Goal: Information Seeking & Learning: Learn about a topic

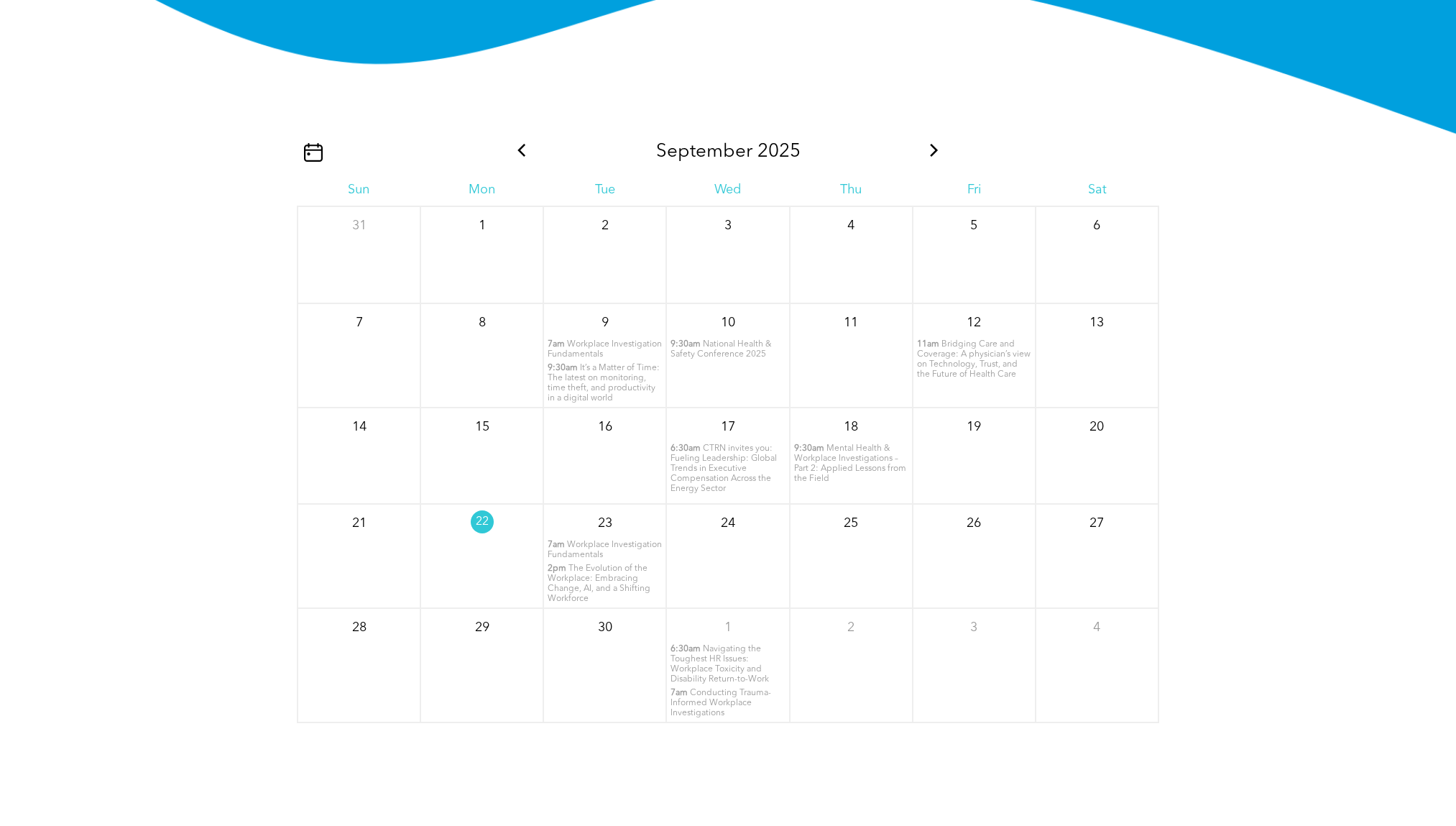
scroll to position [1809, 0]
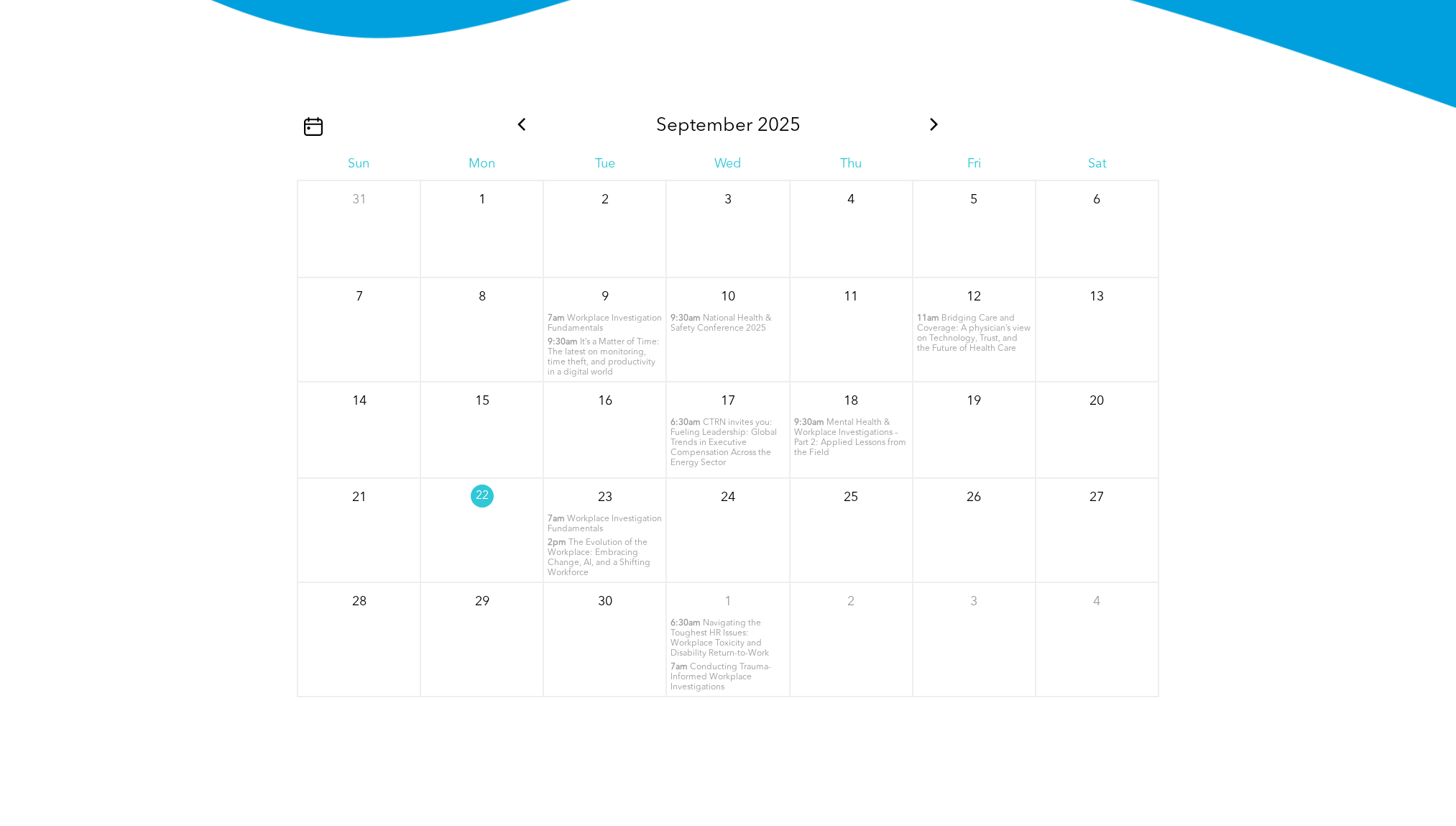
click at [582, 527] on span "Workplace Investigation Fundamentals" at bounding box center [605, 524] width 115 height 18
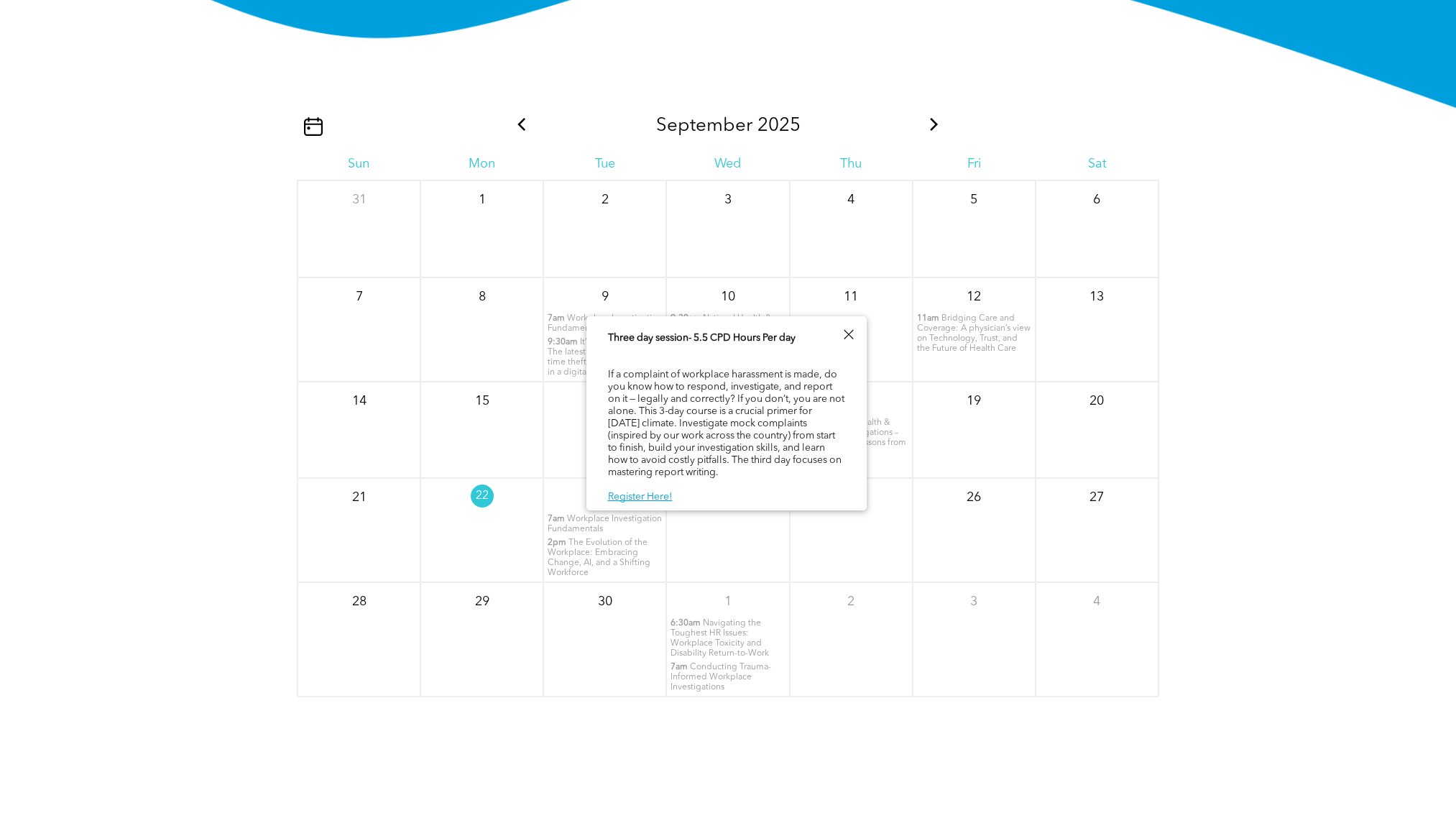
scroll to position [84, 0]
click at [737, 570] on div "24" at bounding box center [727, 530] width 123 height 104
click at [846, 337] on div at bounding box center [848, 334] width 19 height 19
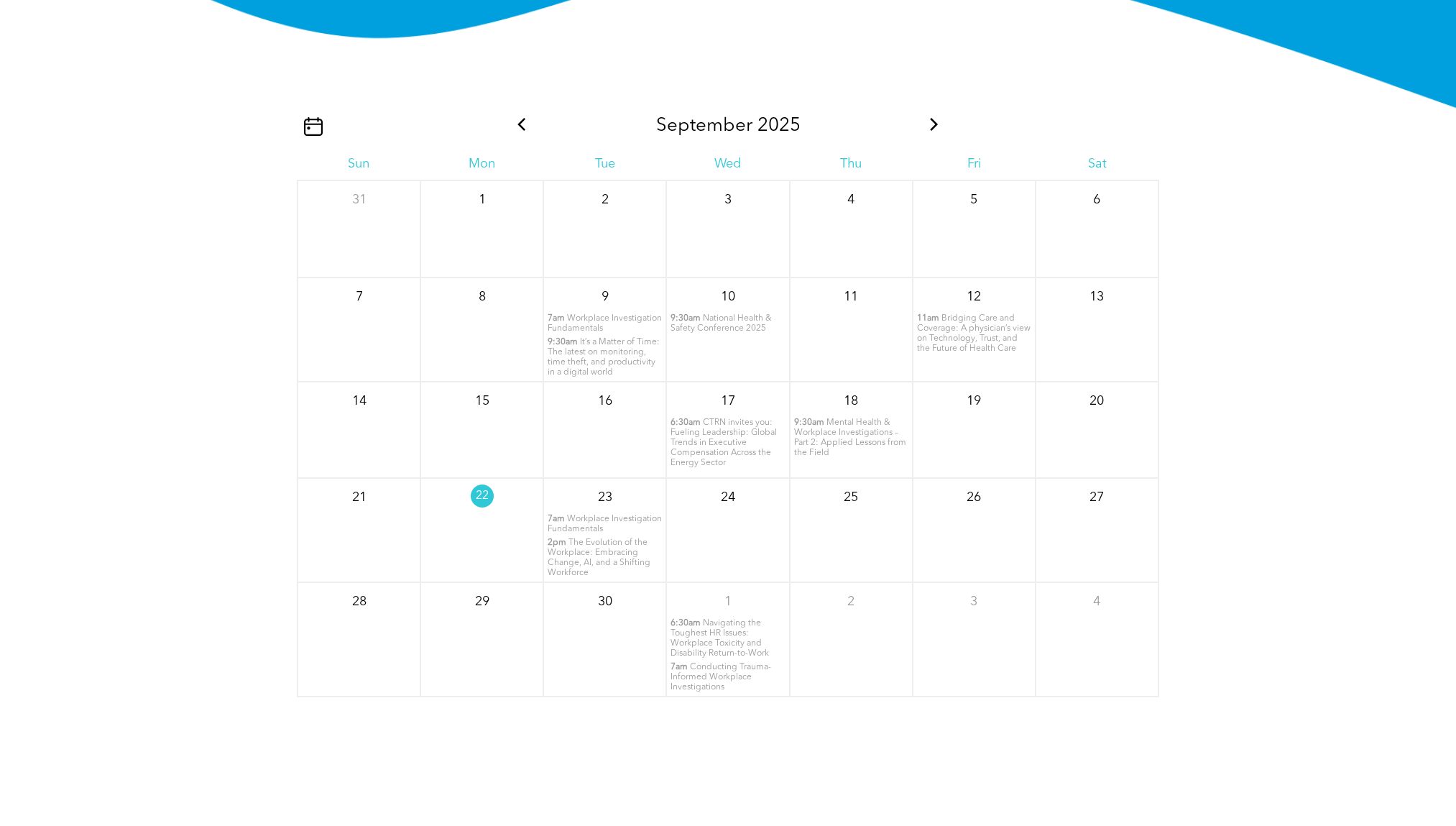
click at [595, 555] on span "The Evolution of the Workplace: Embracing Change, AI, and a Shifting Workforce" at bounding box center [598, 558] width 103 height 39
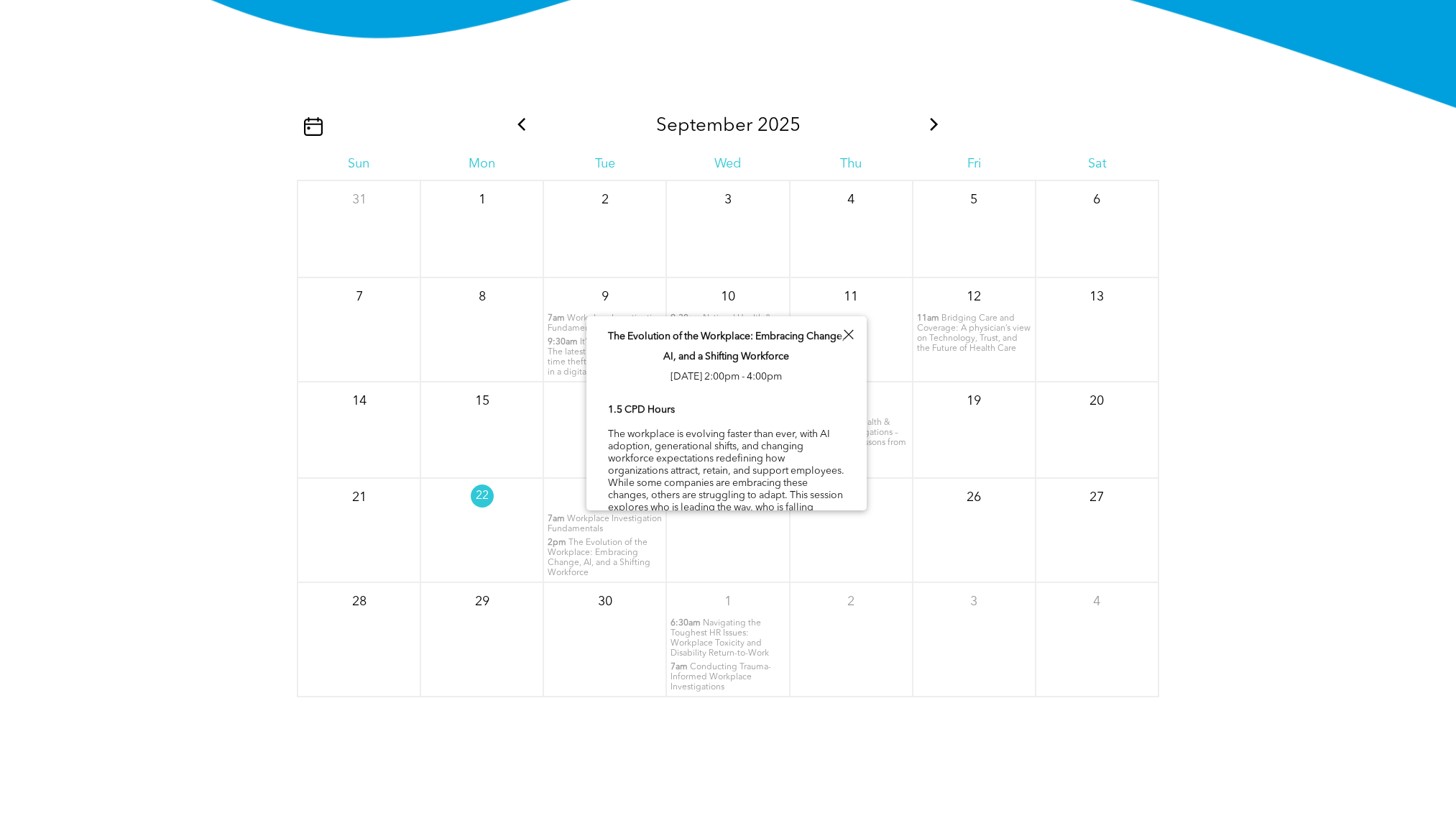
scroll to position [60, 0]
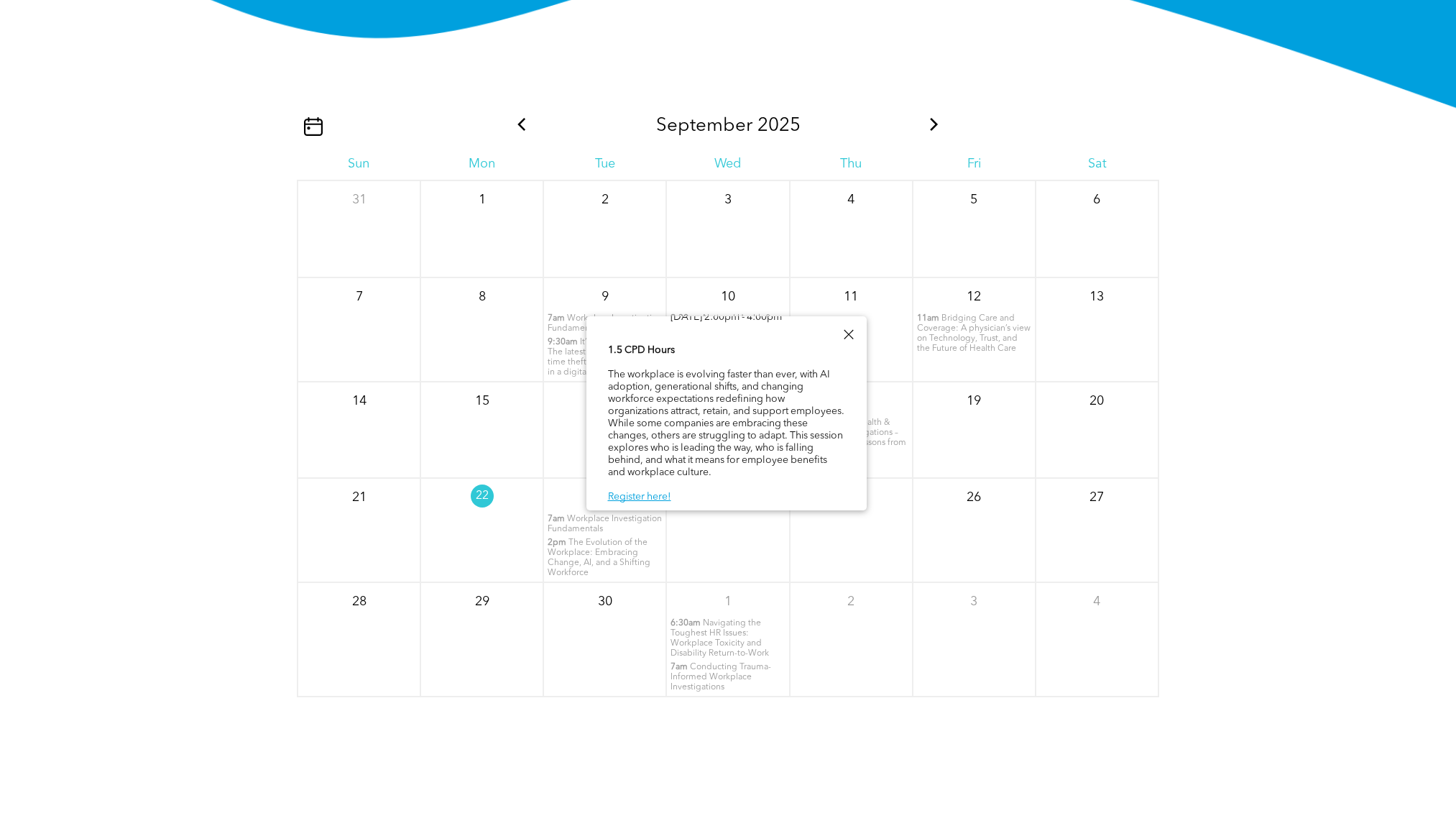
click at [807, 645] on div "2" at bounding box center [851, 640] width 123 height 115
click at [851, 337] on div at bounding box center [848, 334] width 19 height 19
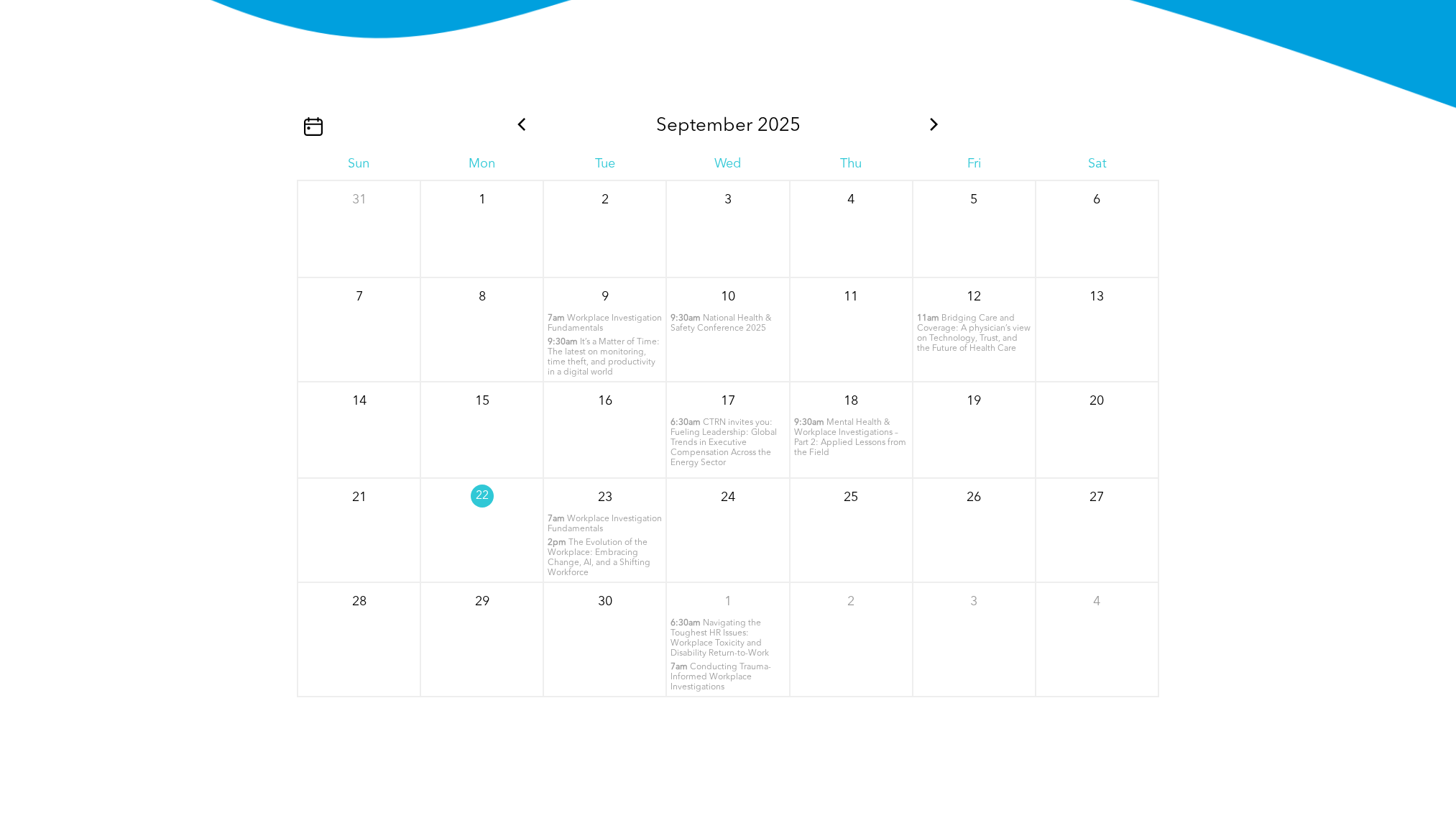
click at [940, 118] on icon at bounding box center [934, 124] width 18 height 13
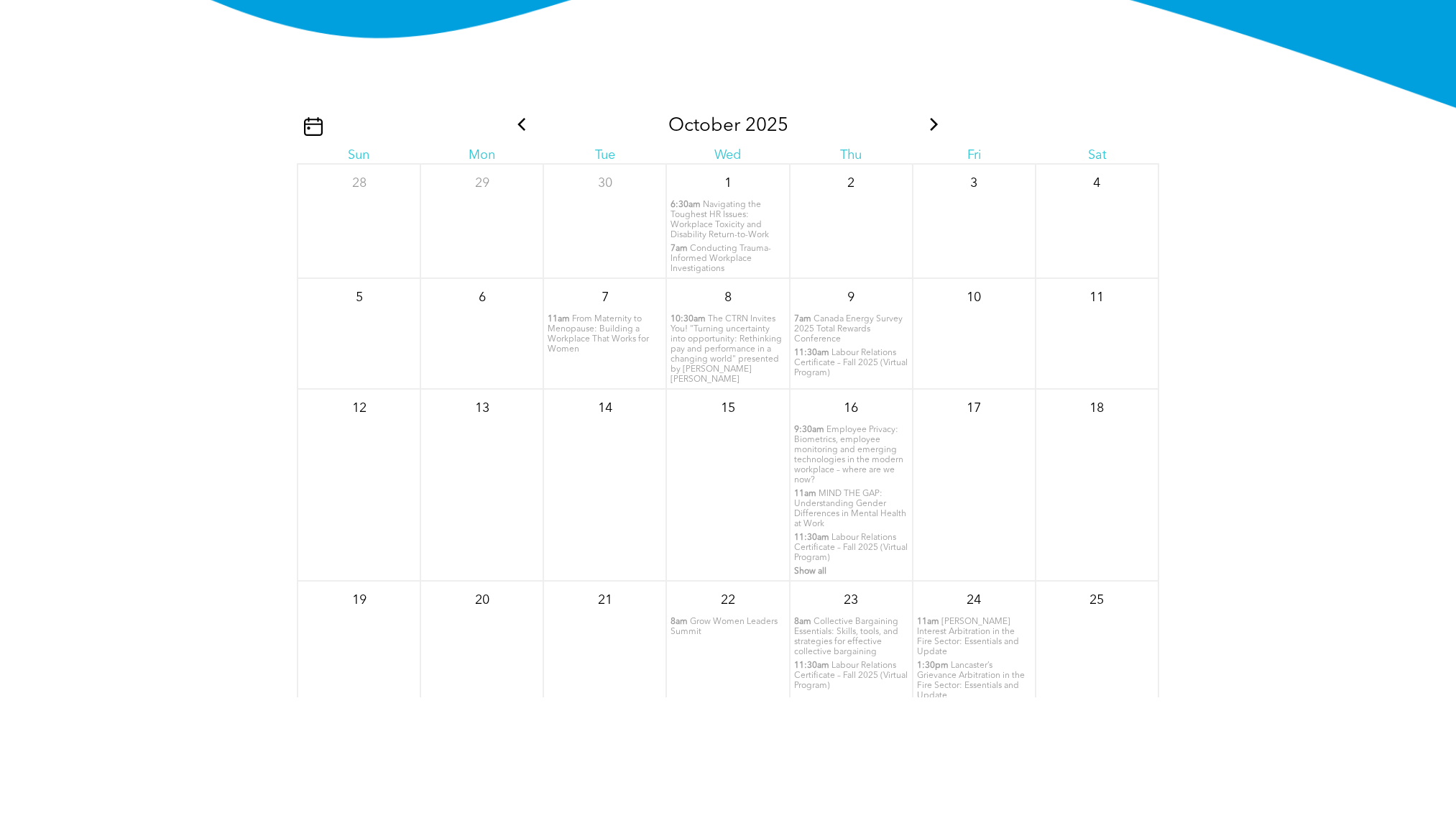
click at [703, 231] on span "Navigating the Toughest HR Issues: Workplace Toxicity and Disability Return-to-…" at bounding box center [720, 220] width 99 height 39
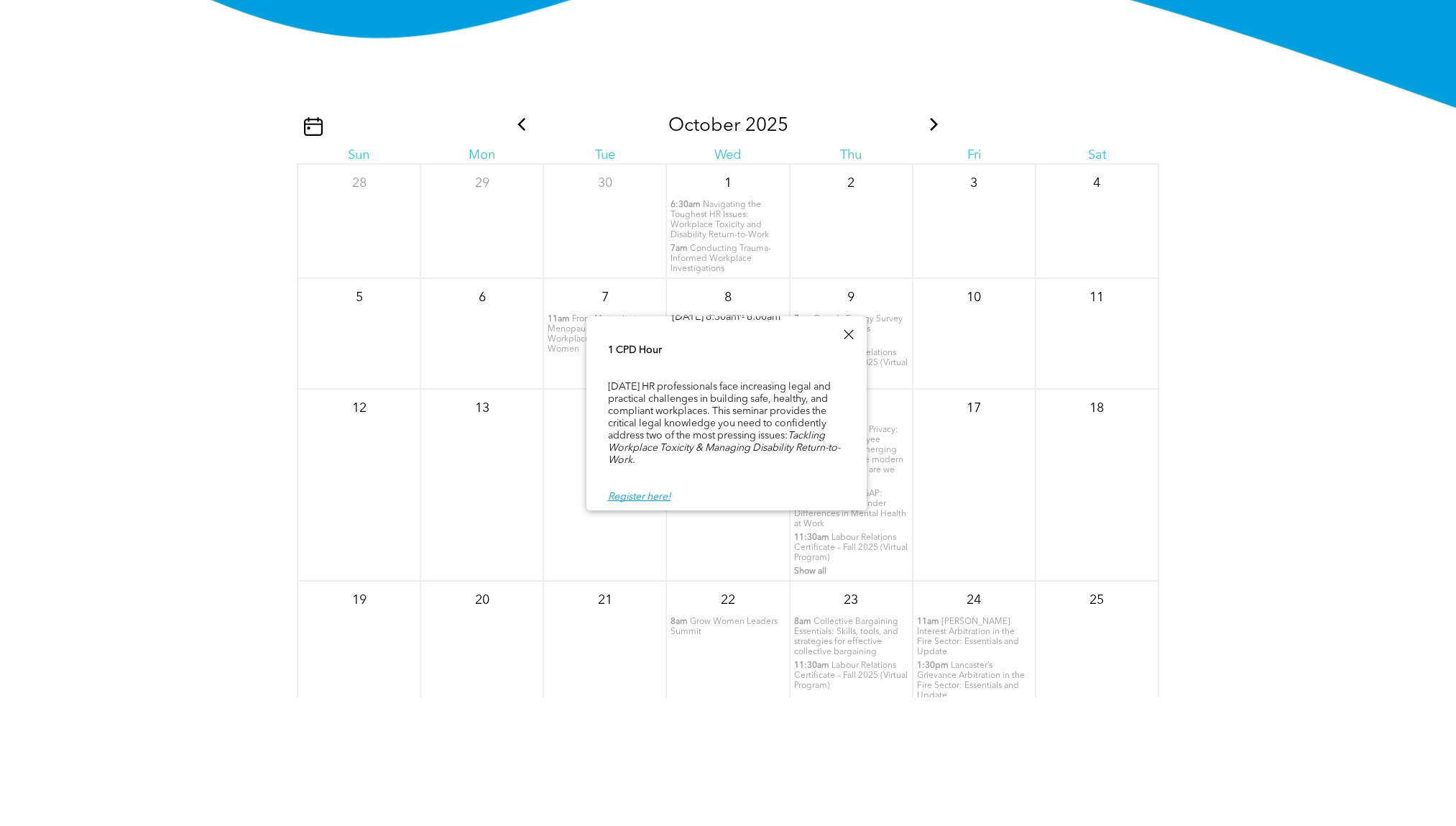
click at [963, 426] on div "17" at bounding box center [974, 485] width 123 height 192
click at [842, 338] on div at bounding box center [848, 334] width 19 height 19
